Goal: Find specific page/section: Find specific page/section

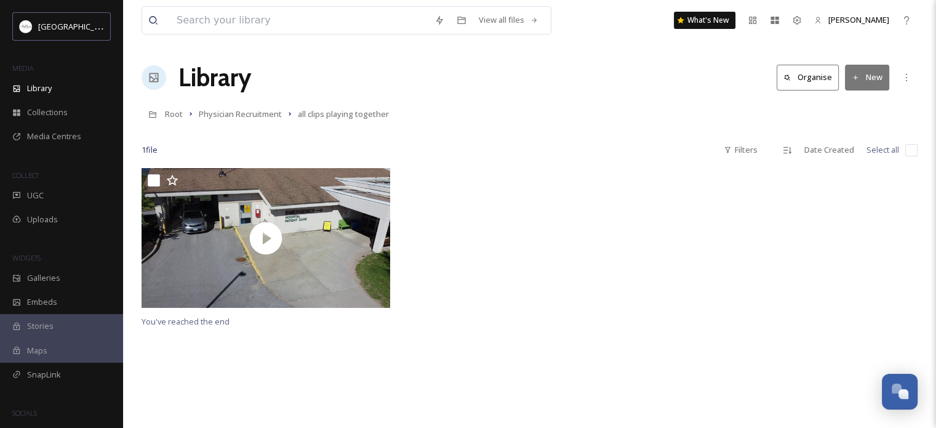
click at [909, 150] on input "checkbox" at bounding box center [912, 150] width 12 height 12
checkbox input "true"
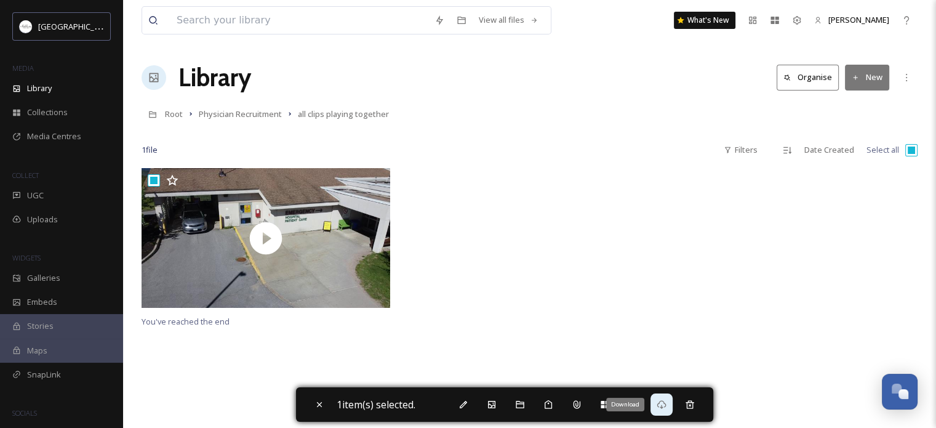
click at [662, 405] on icon at bounding box center [662, 405] width 10 height 10
click at [666, 406] on icon at bounding box center [662, 405] width 10 height 10
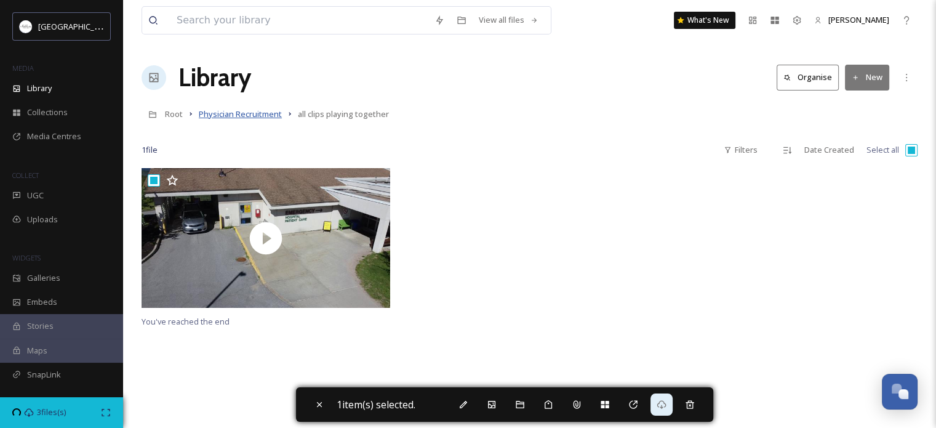
click at [267, 115] on span "Physician Recruitment" at bounding box center [240, 113] width 83 height 11
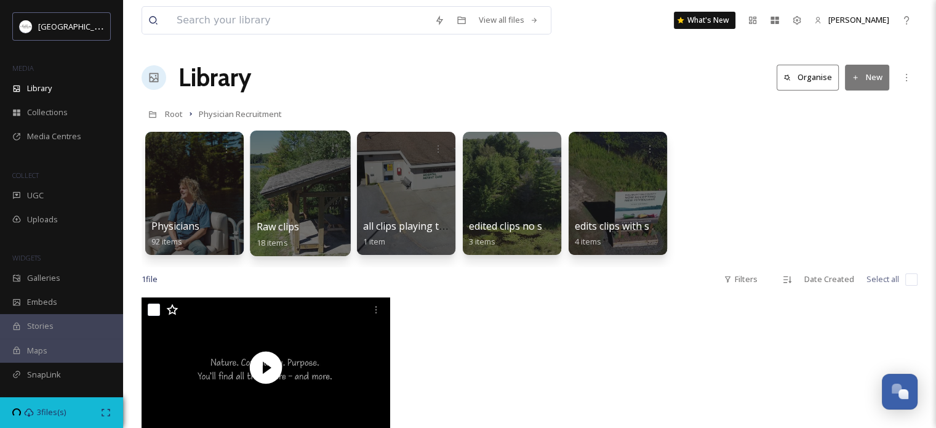
click at [318, 175] on div at bounding box center [300, 194] width 100 height 126
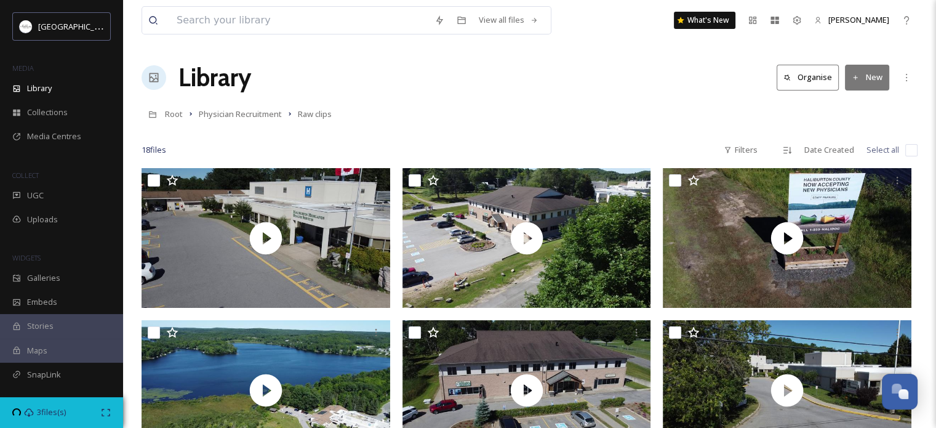
click at [911, 150] on input "checkbox" at bounding box center [912, 150] width 12 height 12
checkbox input "true"
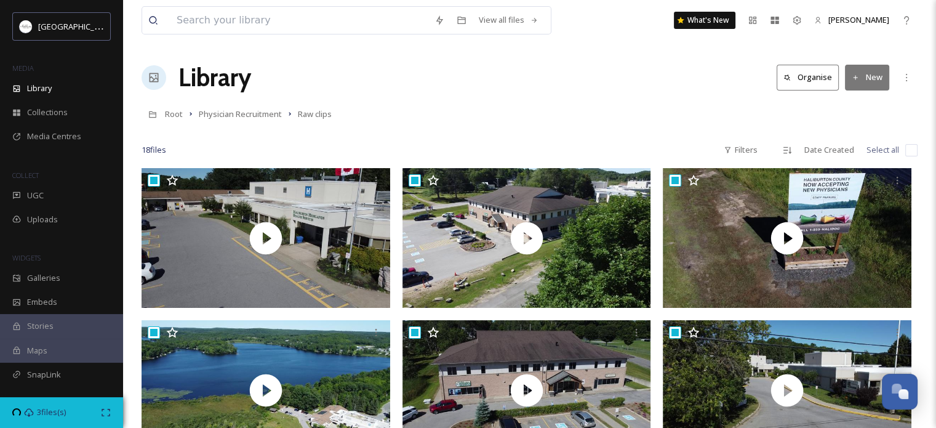
checkbox input "true"
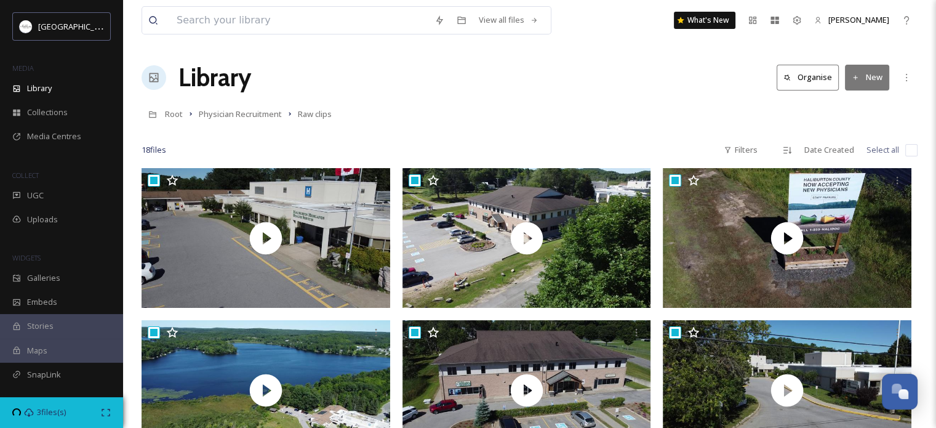
checkbox input "true"
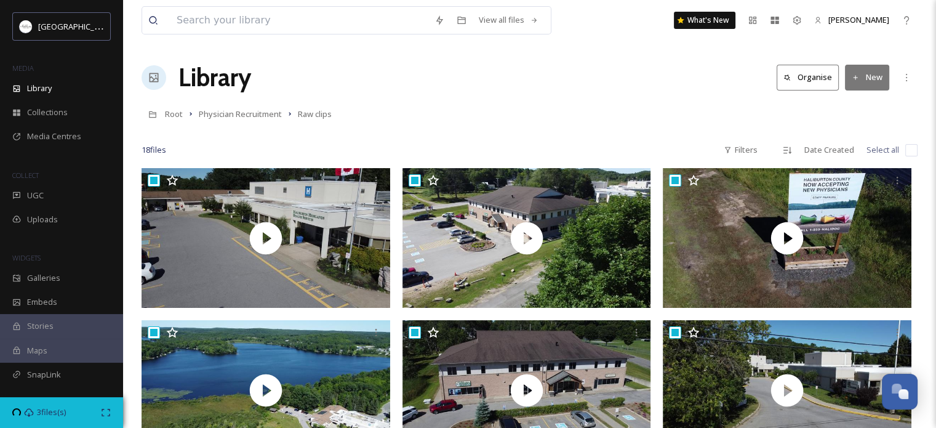
checkbox input "true"
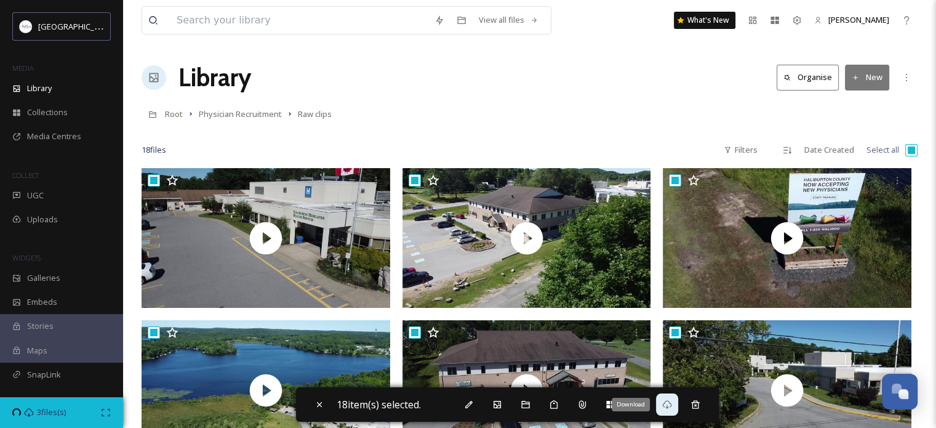
click at [667, 406] on icon at bounding box center [666, 404] width 9 height 9
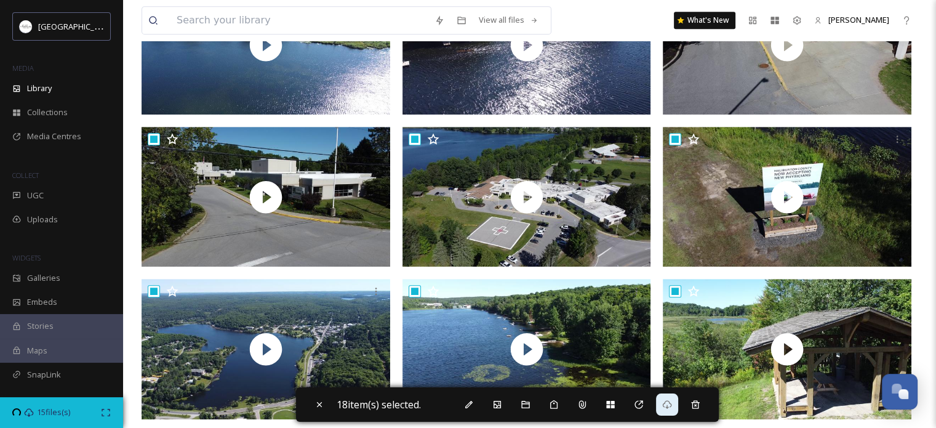
scroll to position [653, 0]
